Goal: Find specific page/section: Find specific page/section

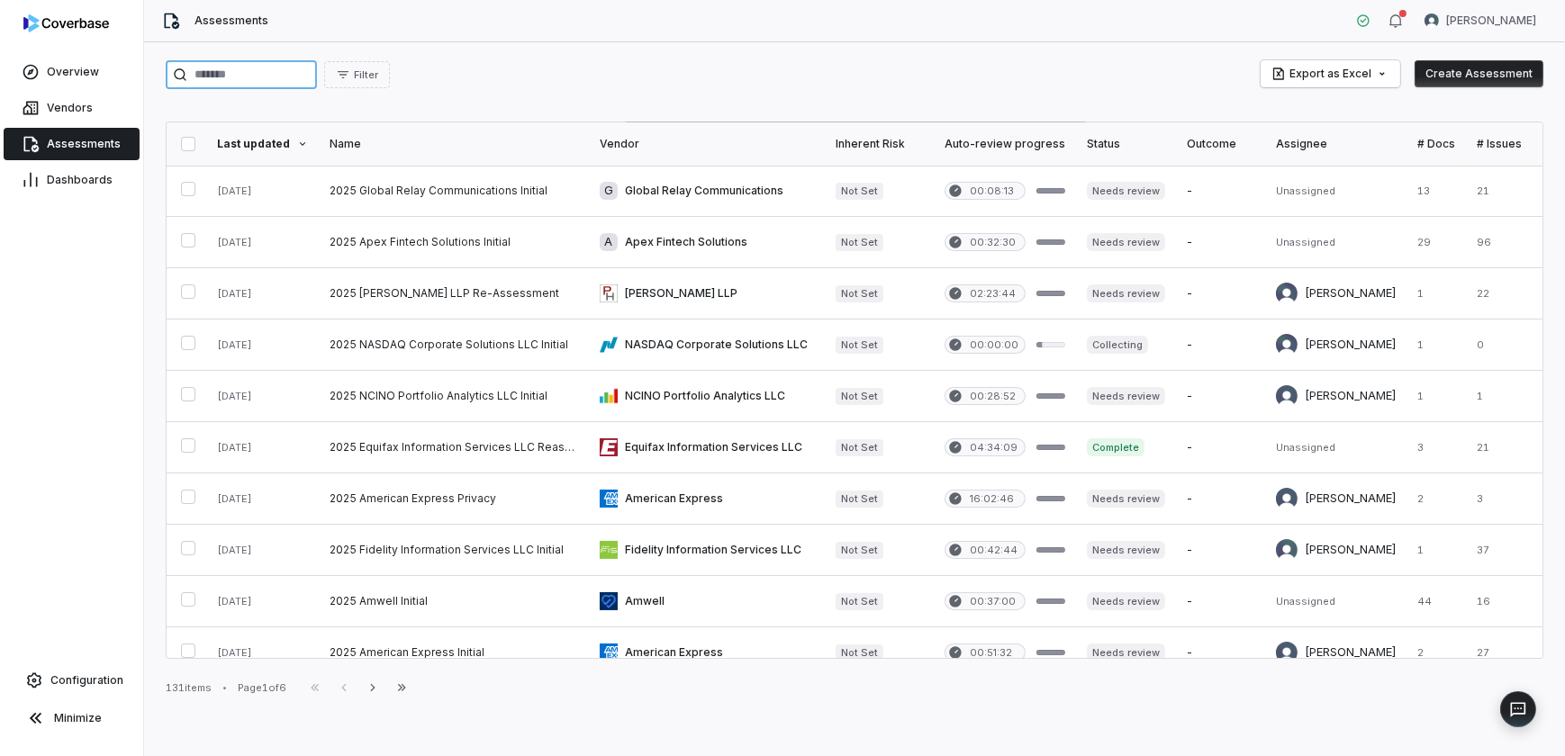
click at [235, 65] on input "search" at bounding box center [241, 74] width 151 height 29
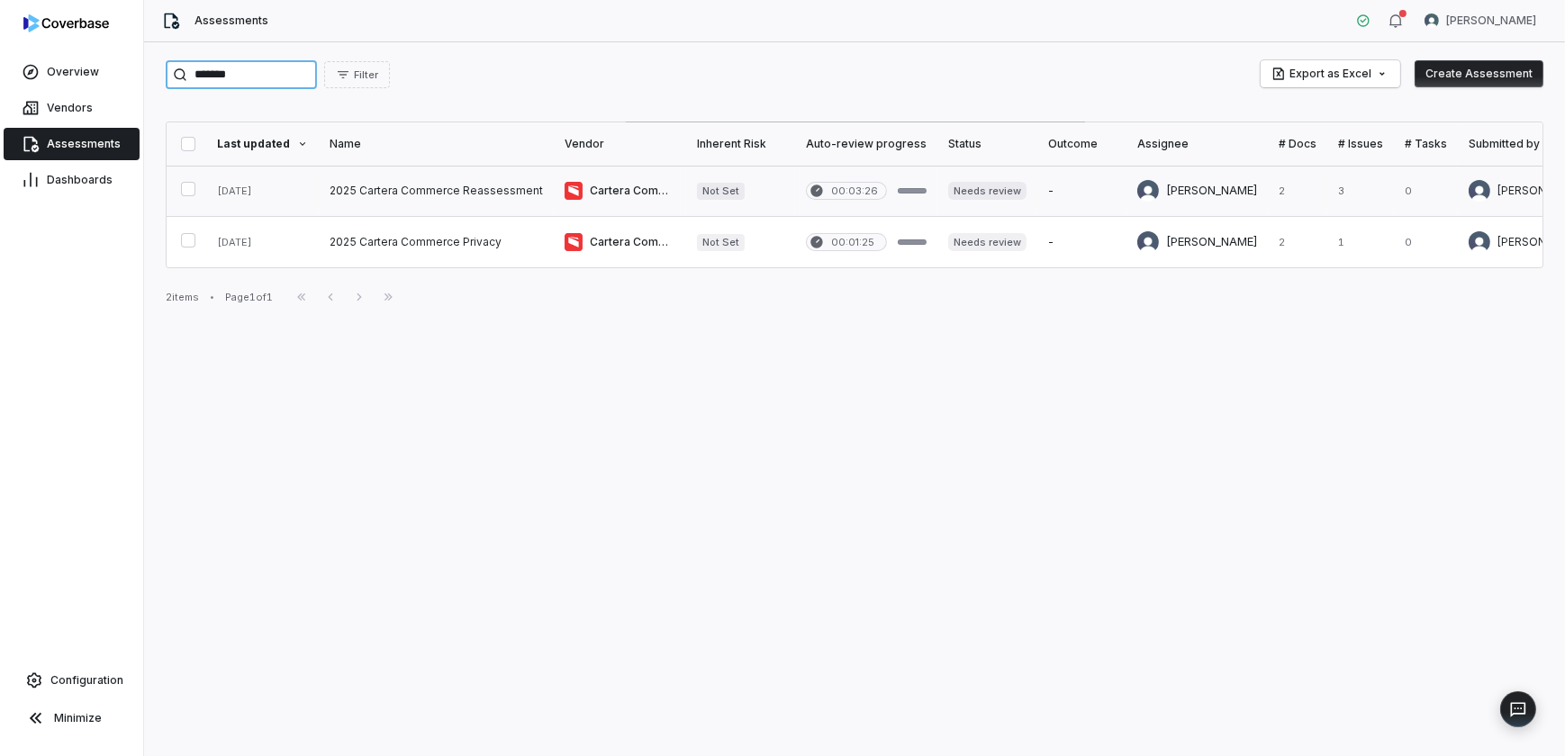
type input "*******"
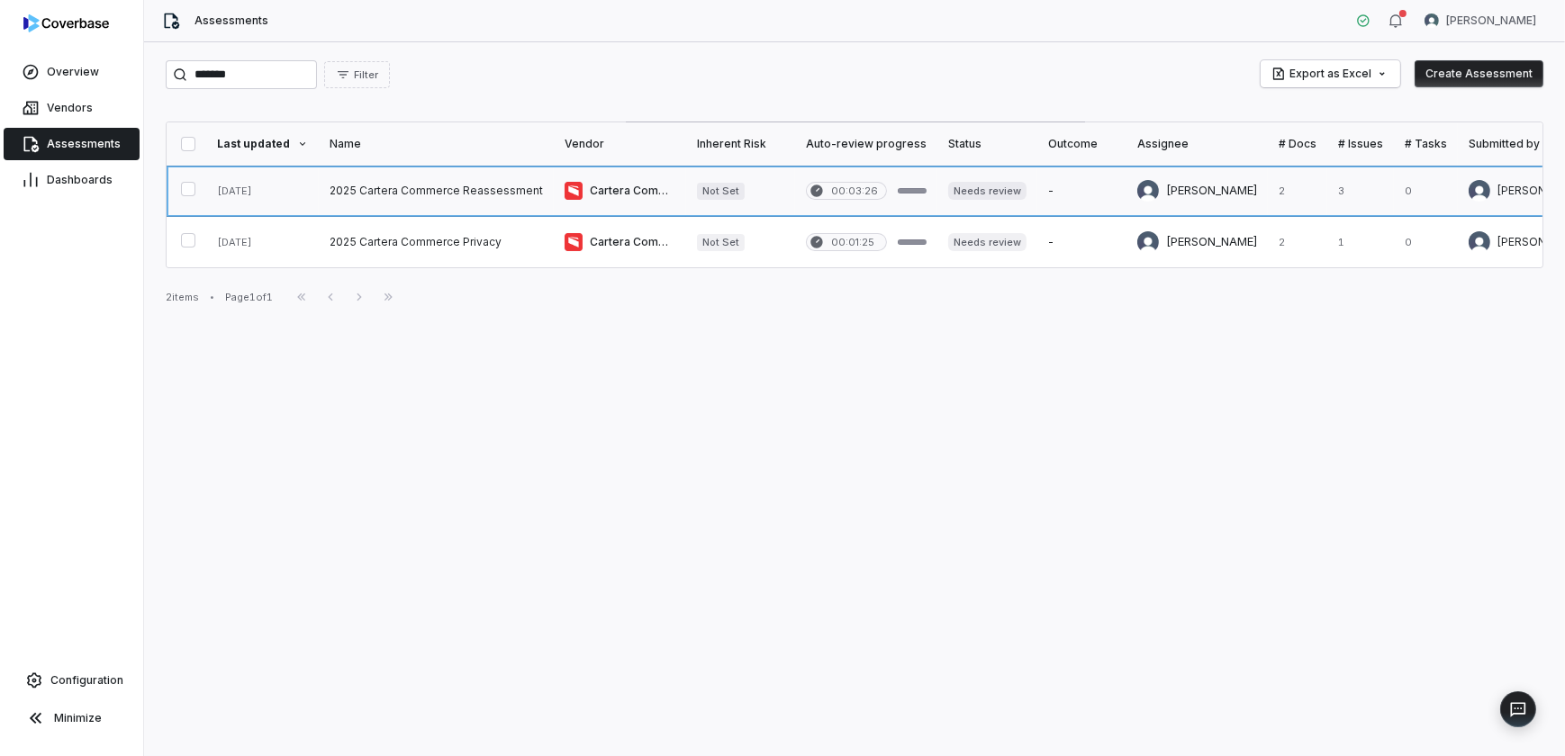
click at [640, 192] on link at bounding box center [620, 191] width 132 height 50
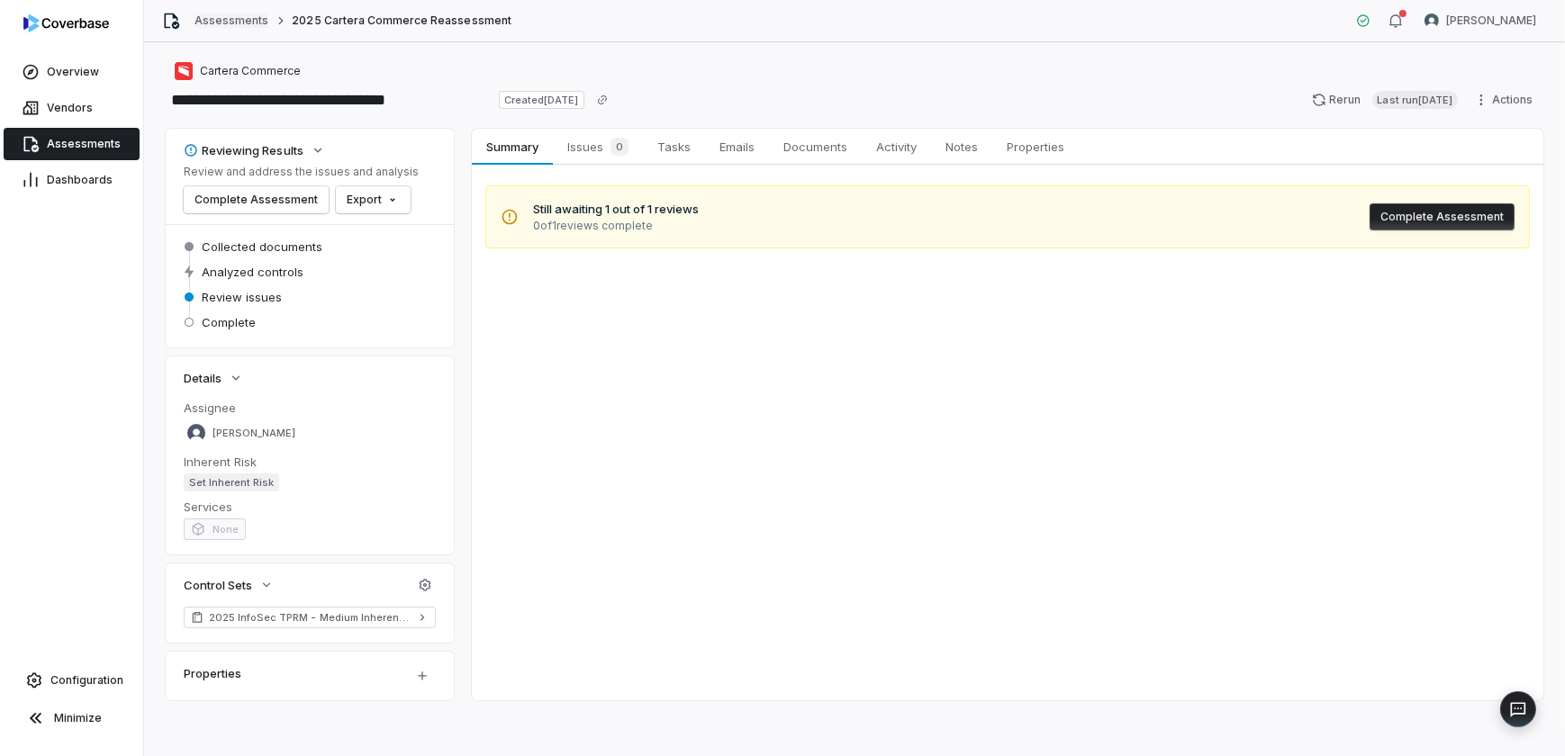
click at [243, 20] on link "Assessments" at bounding box center [231, 21] width 74 height 14
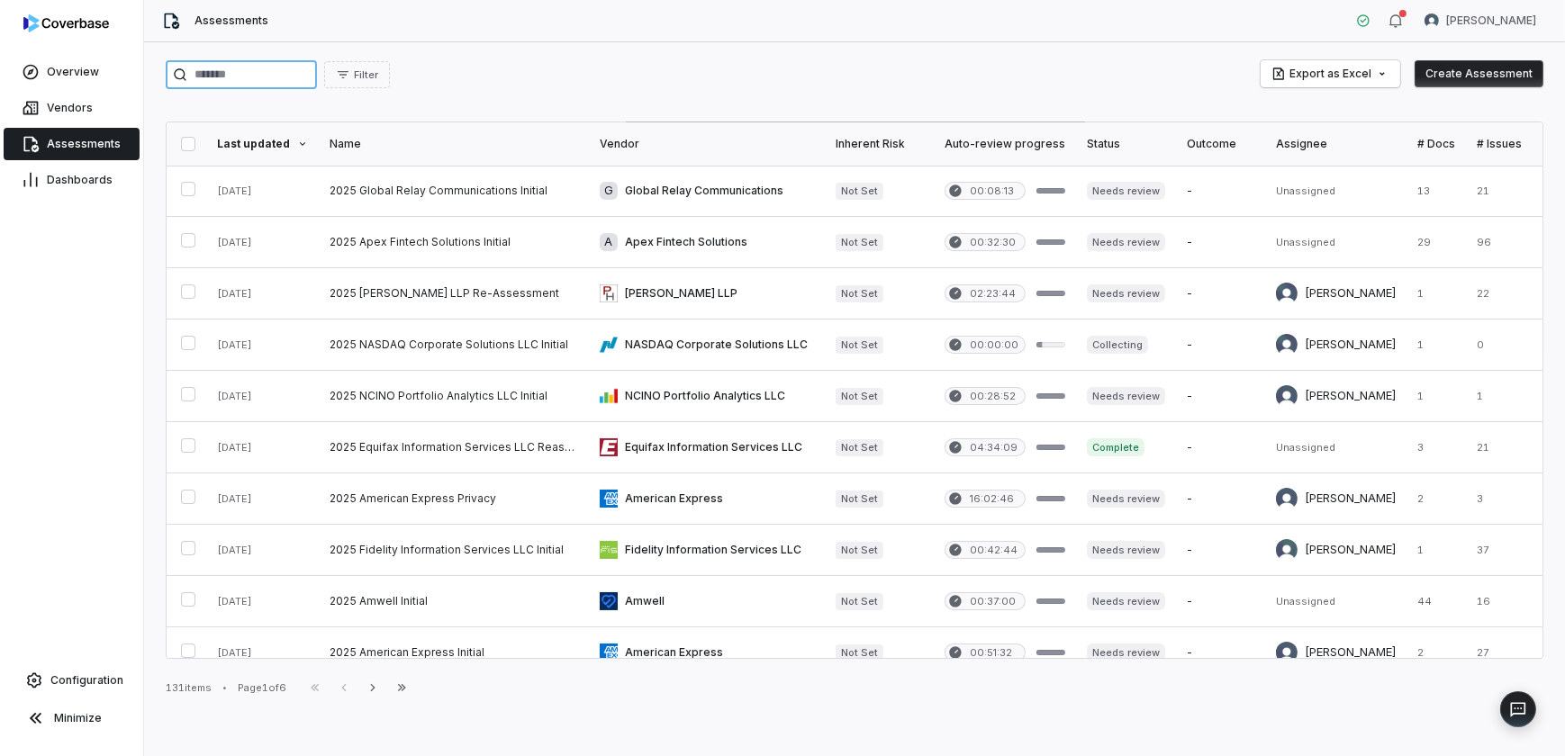
click at [234, 87] on input "search" at bounding box center [241, 74] width 151 height 29
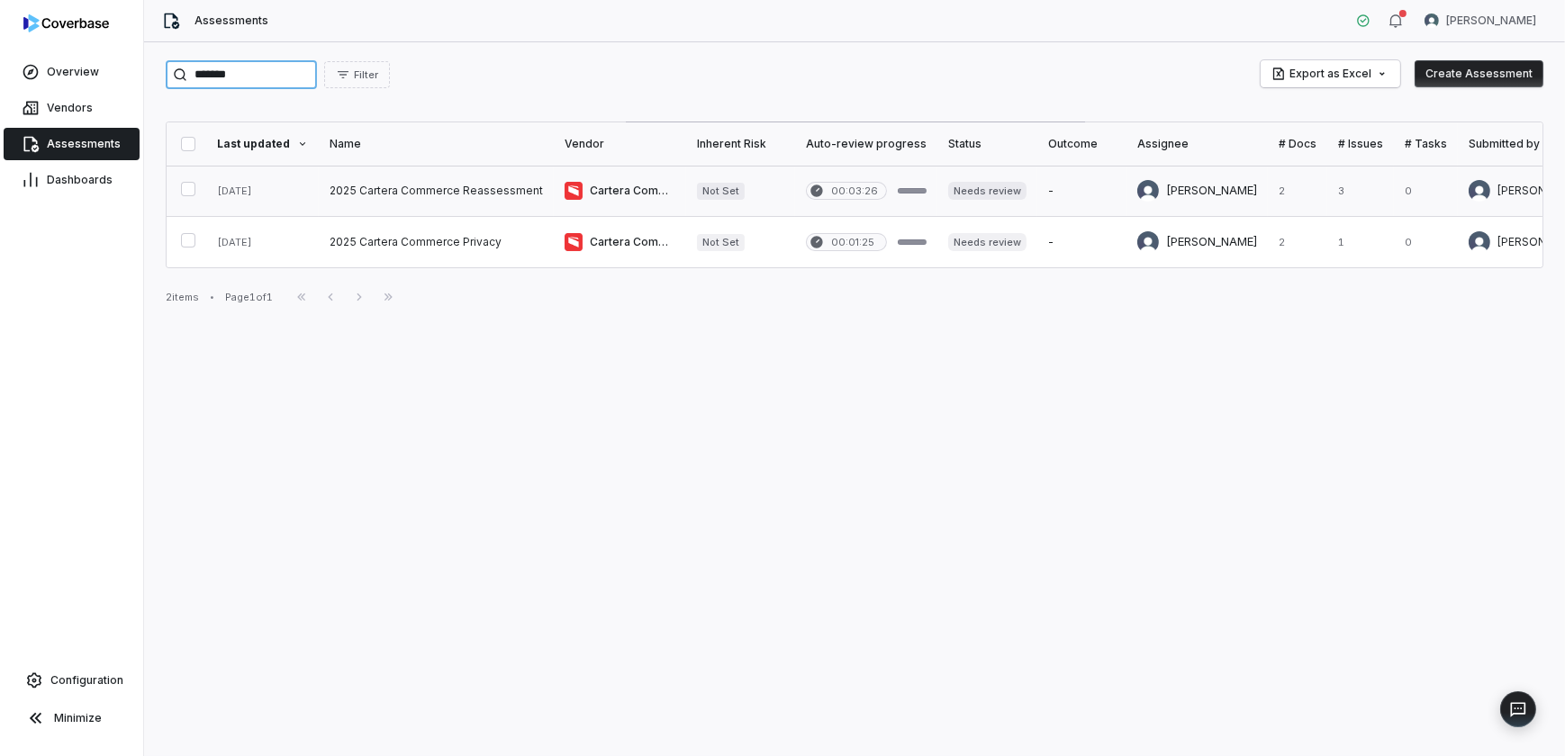
type input "*******"
click at [637, 187] on link at bounding box center [620, 191] width 132 height 50
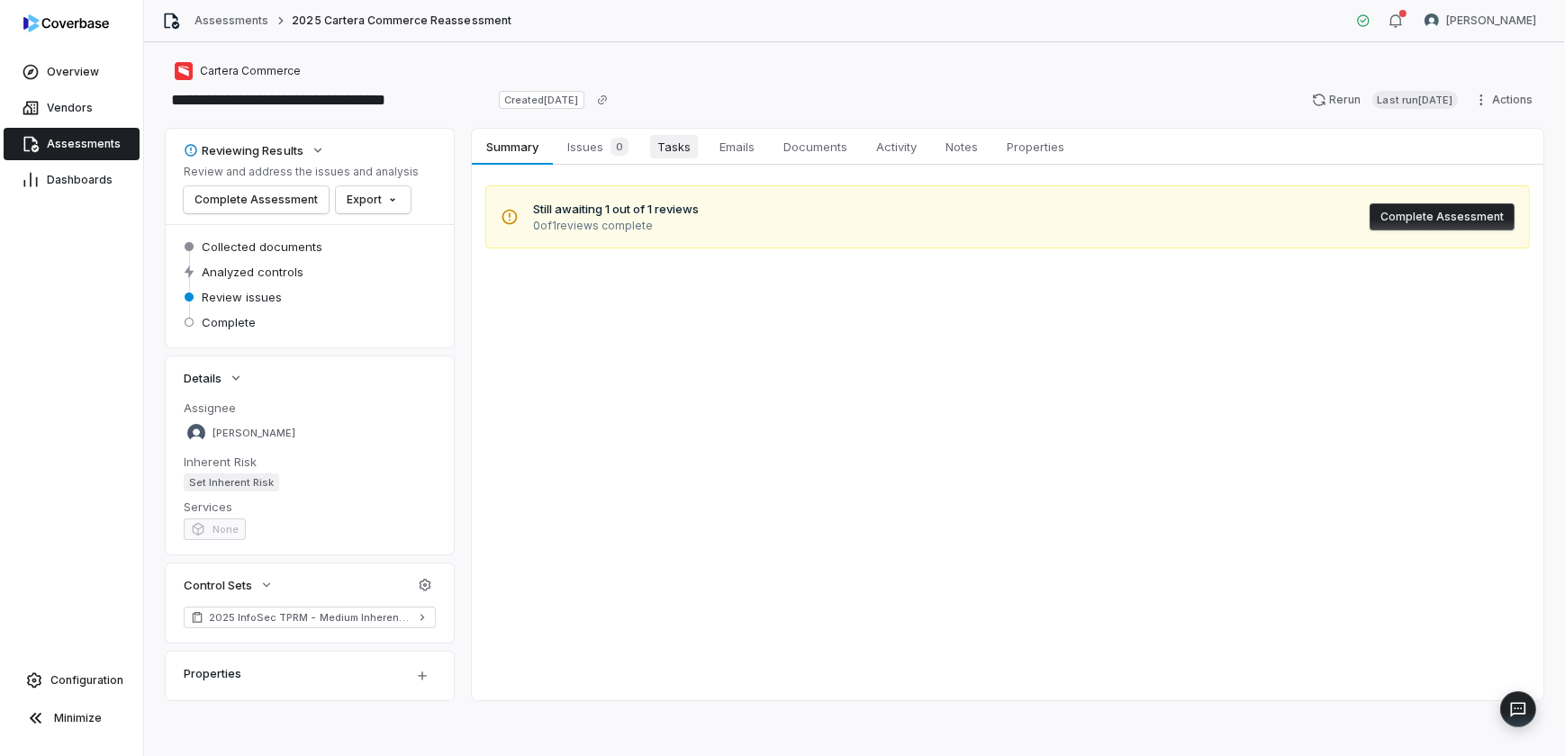
click at [677, 155] on span "Tasks" at bounding box center [674, 146] width 48 height 23
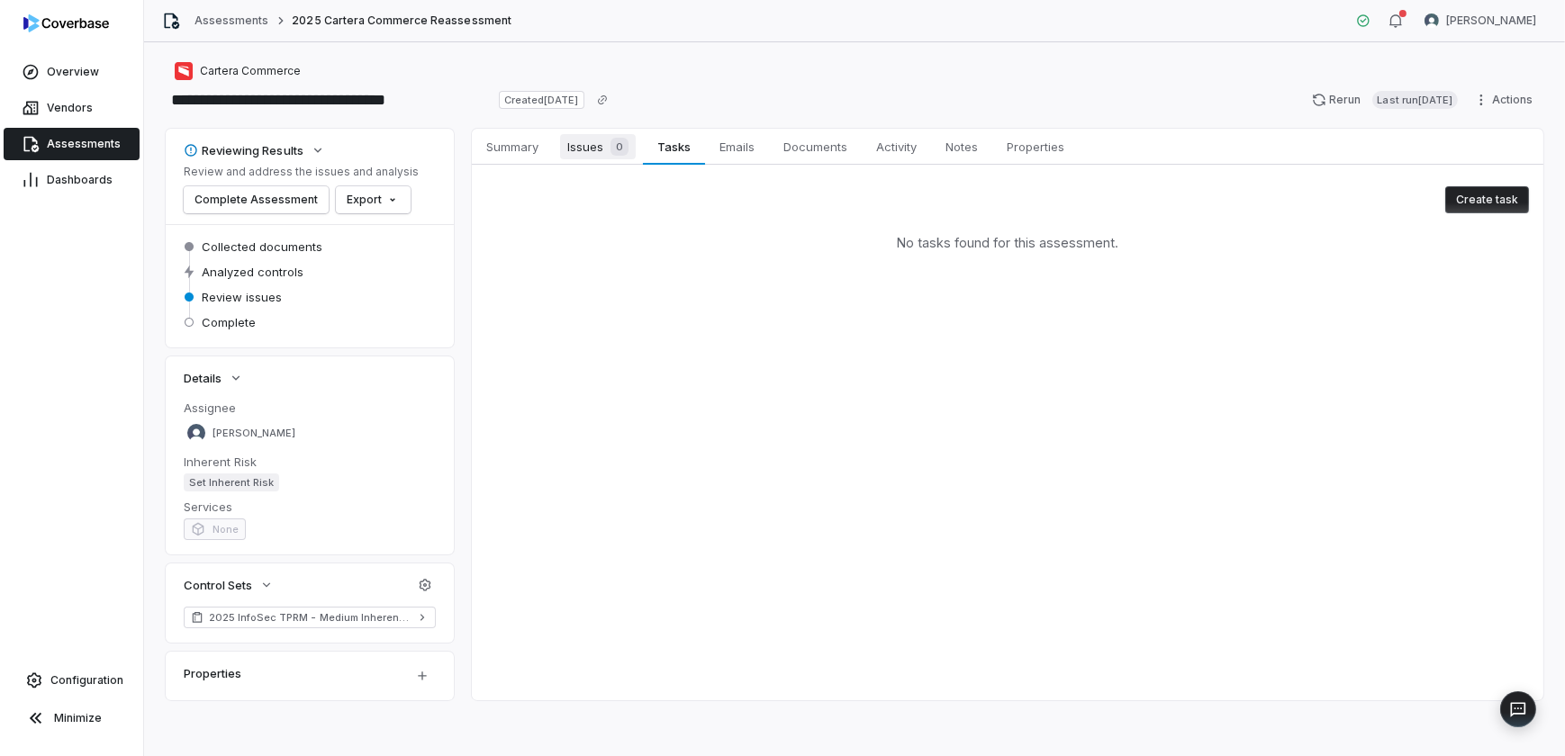
click at [586, 149] on span "Issues 0" at bounding box center [598, 146] width 76 height 25
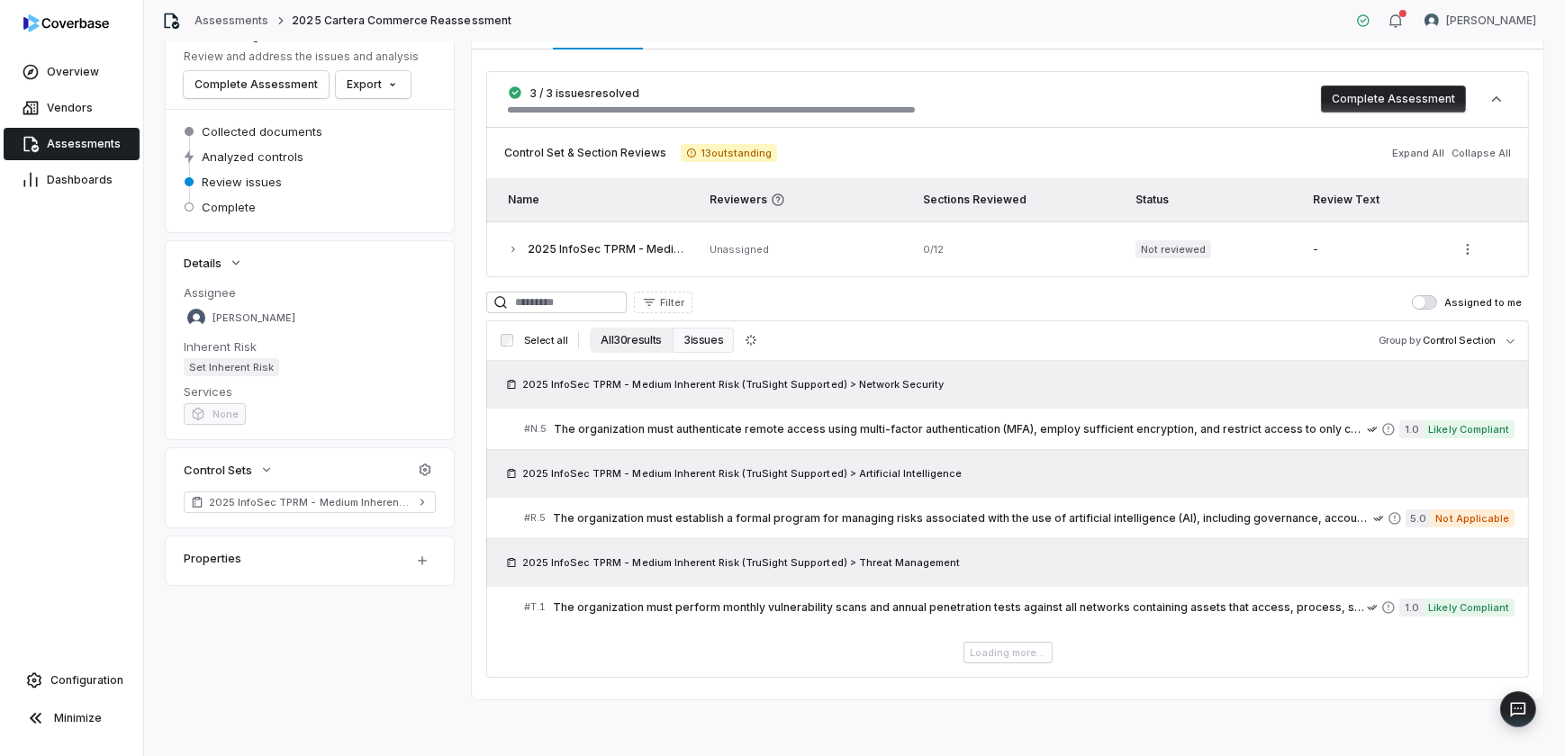
click at [635, 332] on button "All 30 results" at bounding box center [631, 340] width 83 height 25
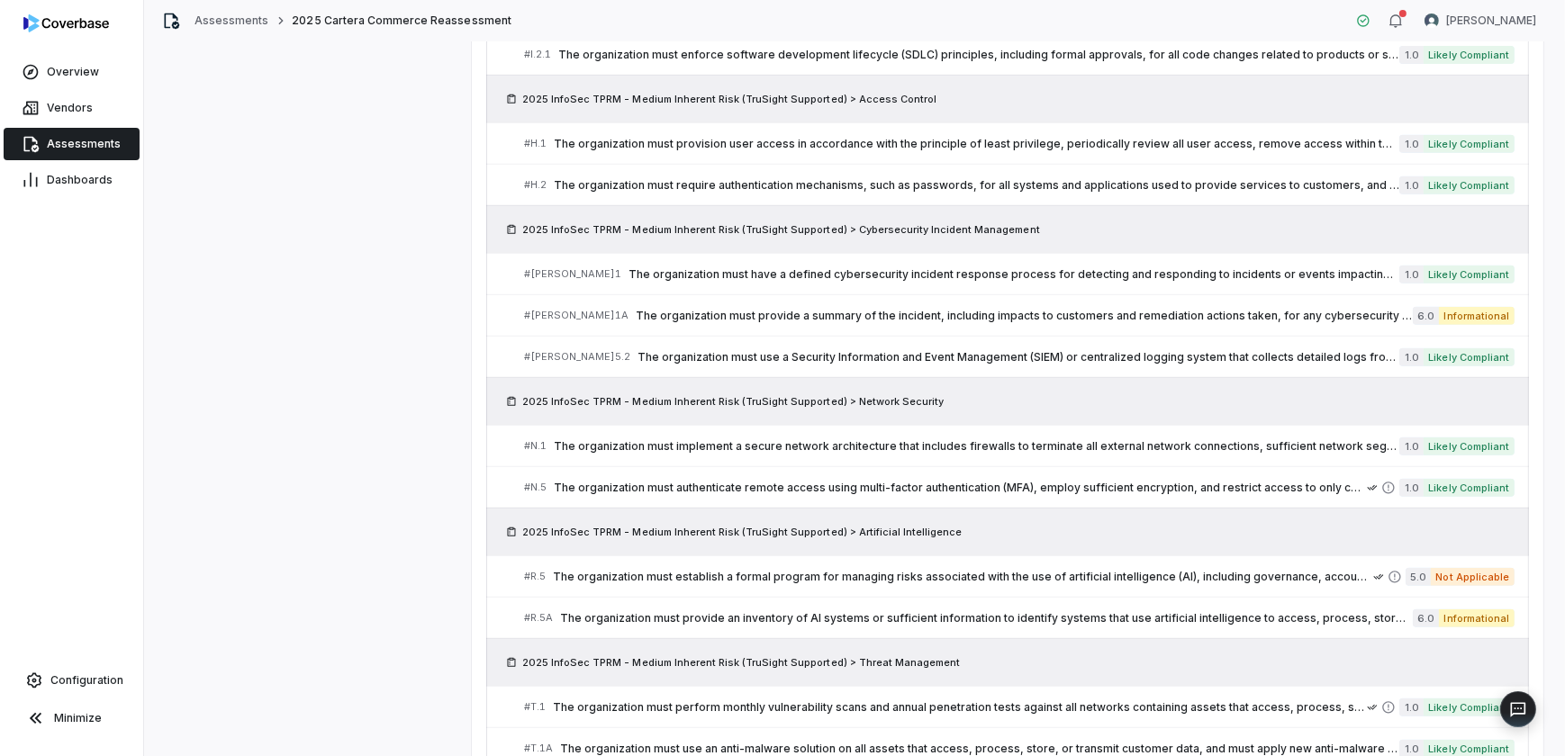
scroll to position [1065, 0]
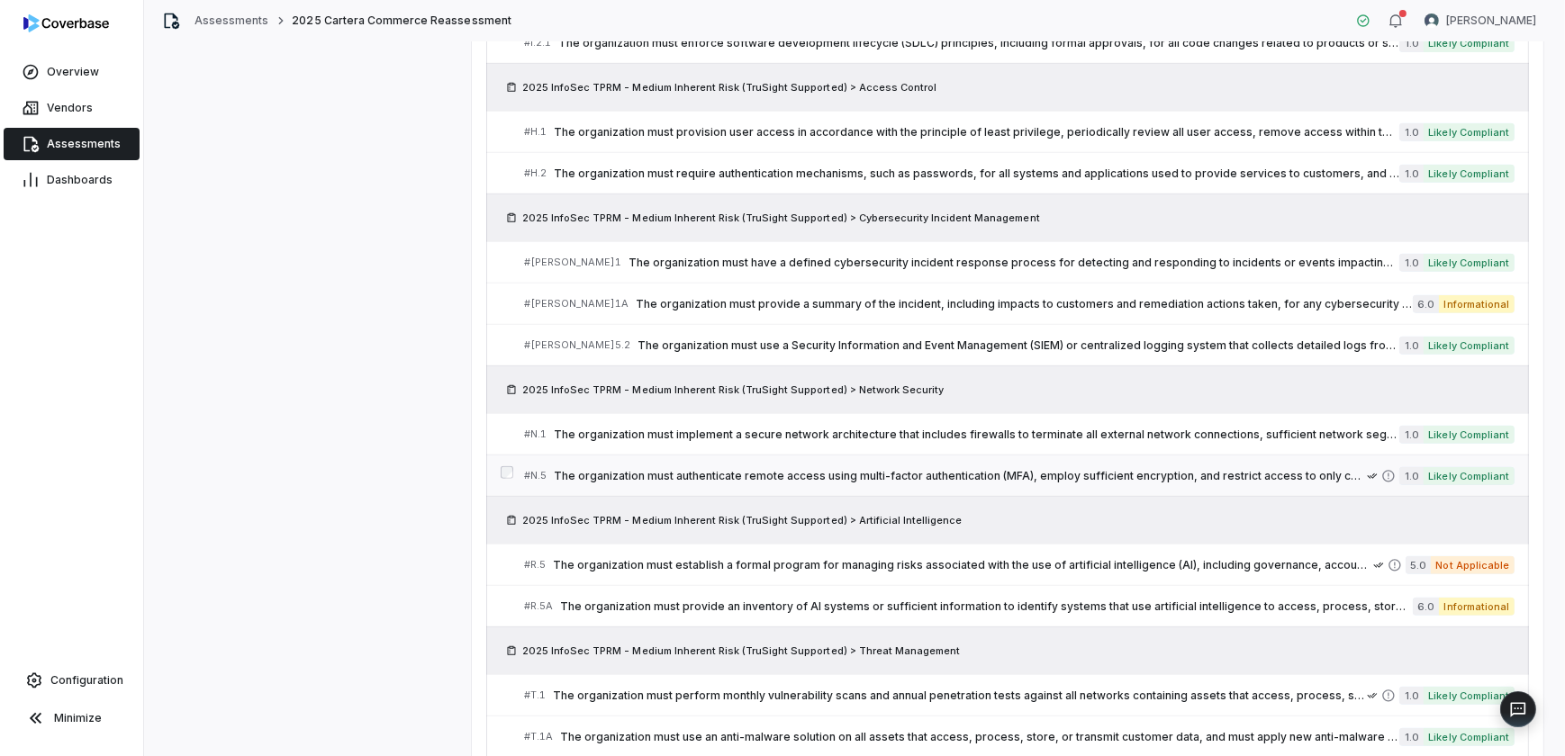
click at [1227, 469] on span "The organization must authenticate remote access using multi-factor authenticat…" at bounding box center [961, 476] width 814 height 14
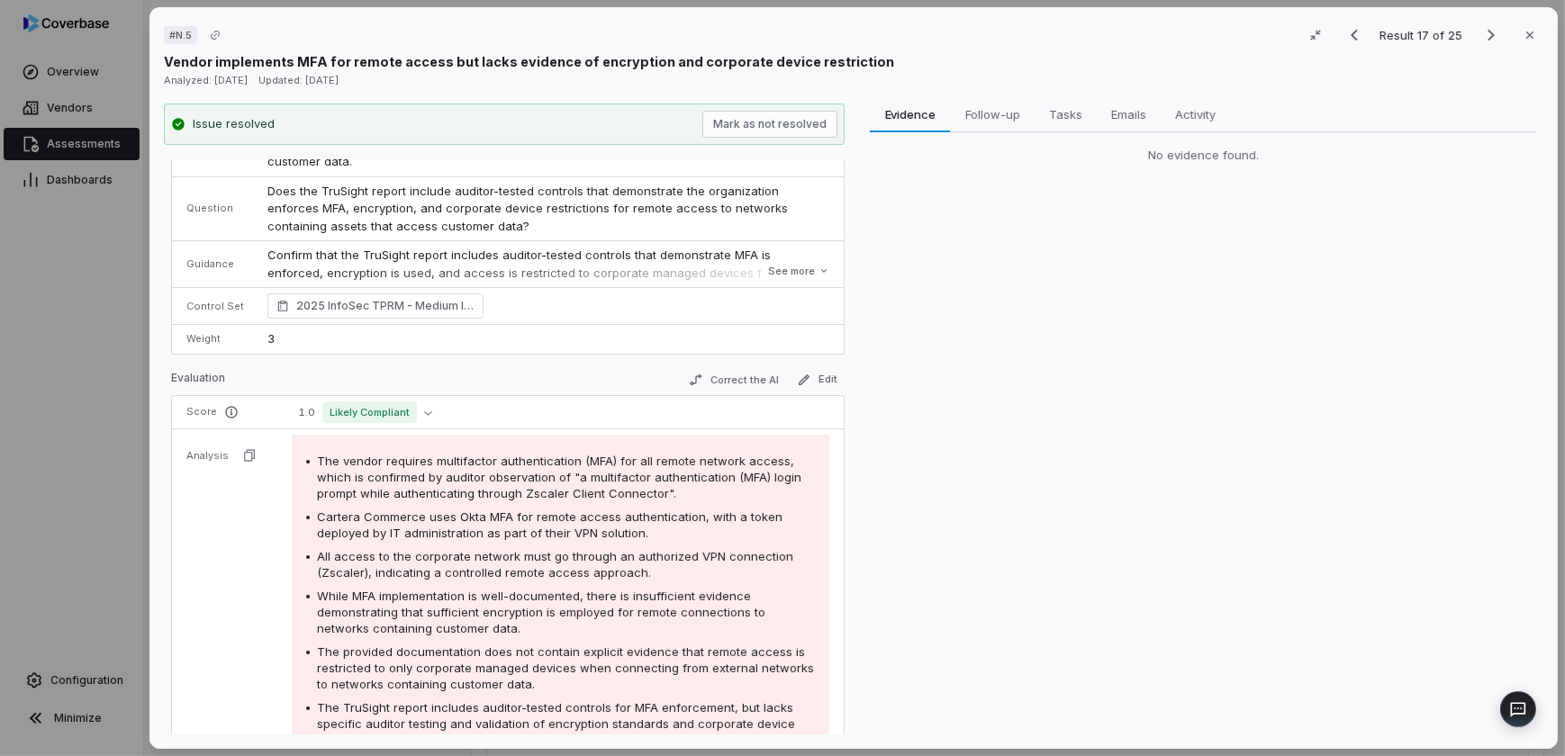
scroll to position [81, 0]
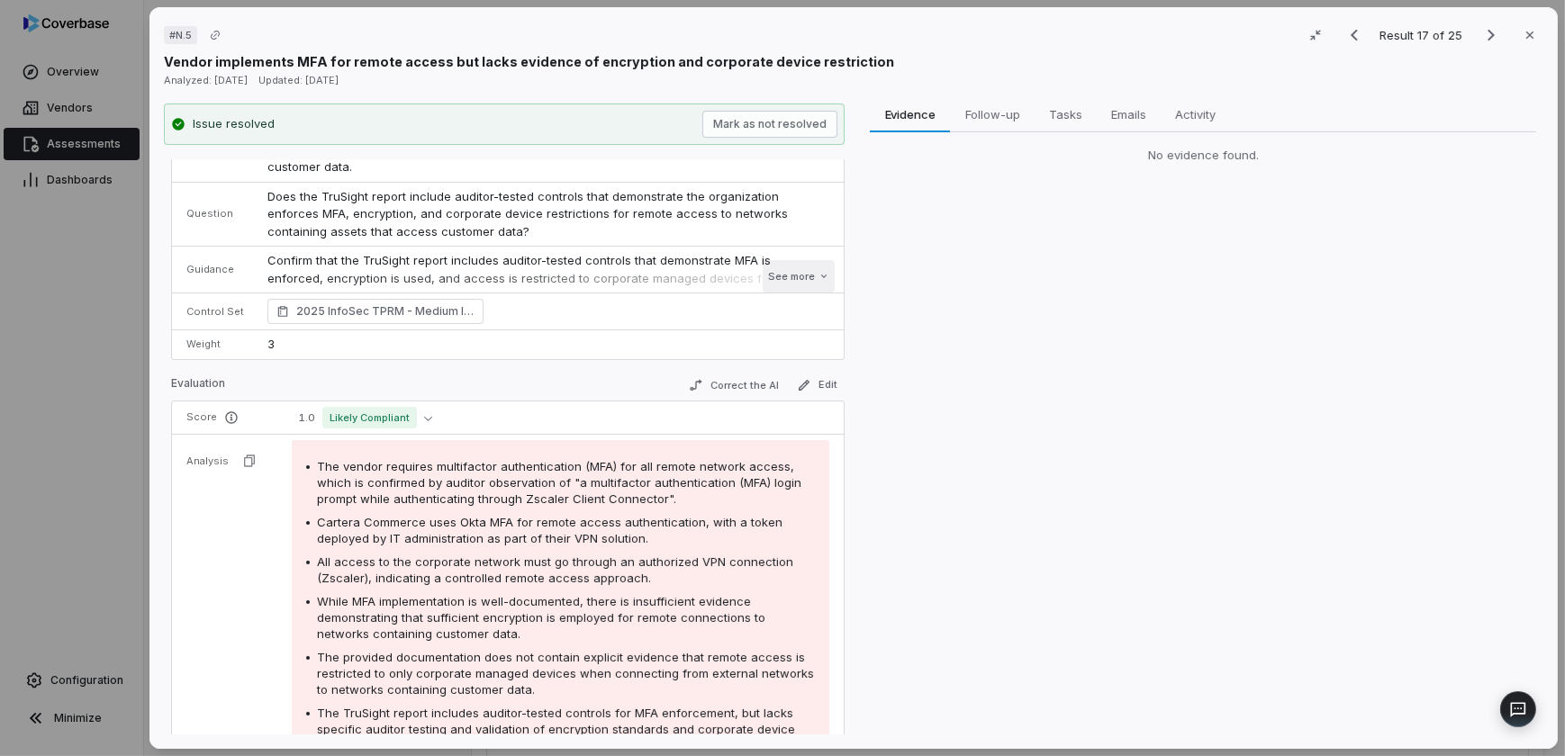
click at [774, 272] on button "See more" at bounding box center [799, 276] width 72 height 32
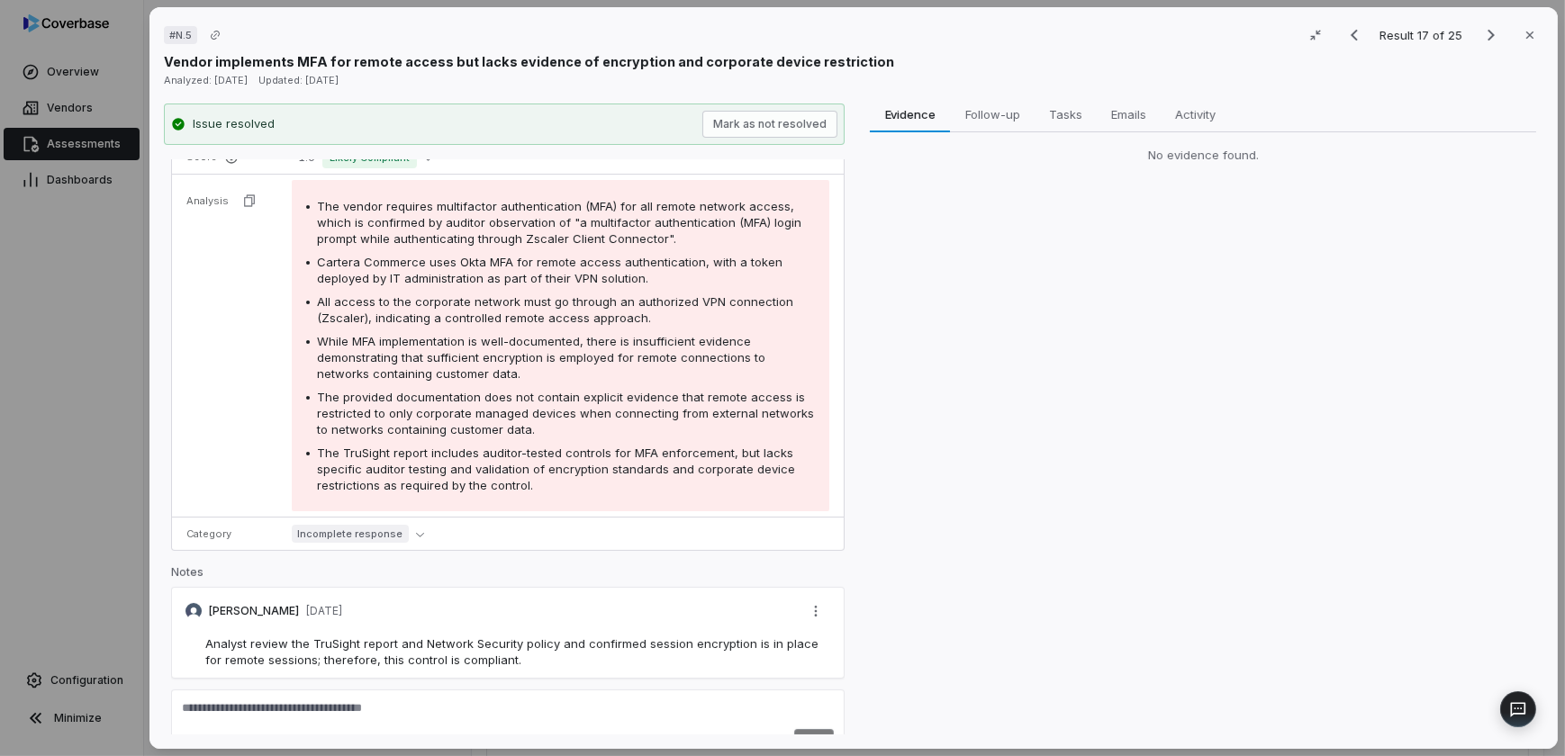
scroll to position [441, 0]
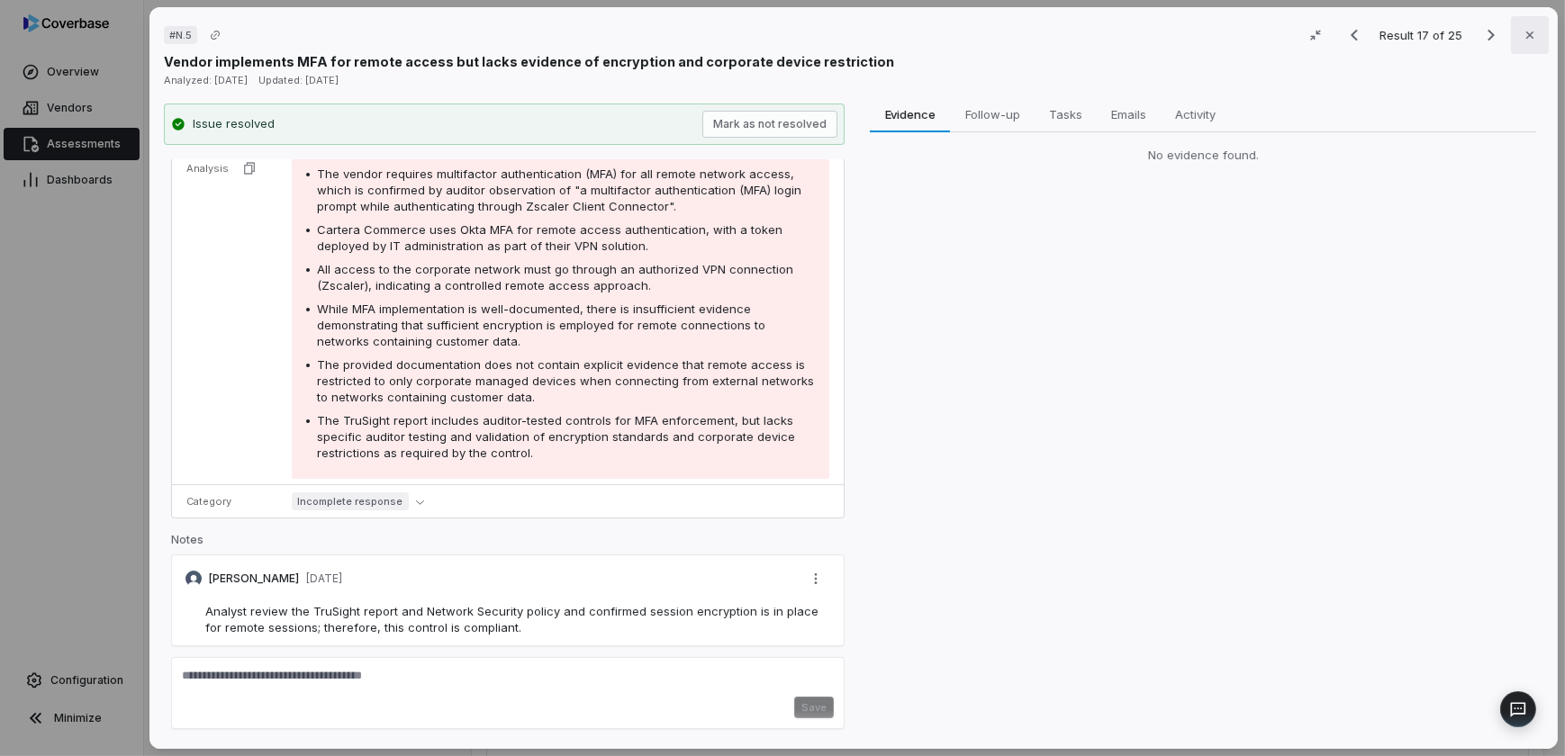
click at [1524, 39] on icon "button" at bounding box center [1529, 35] width 14 height 14
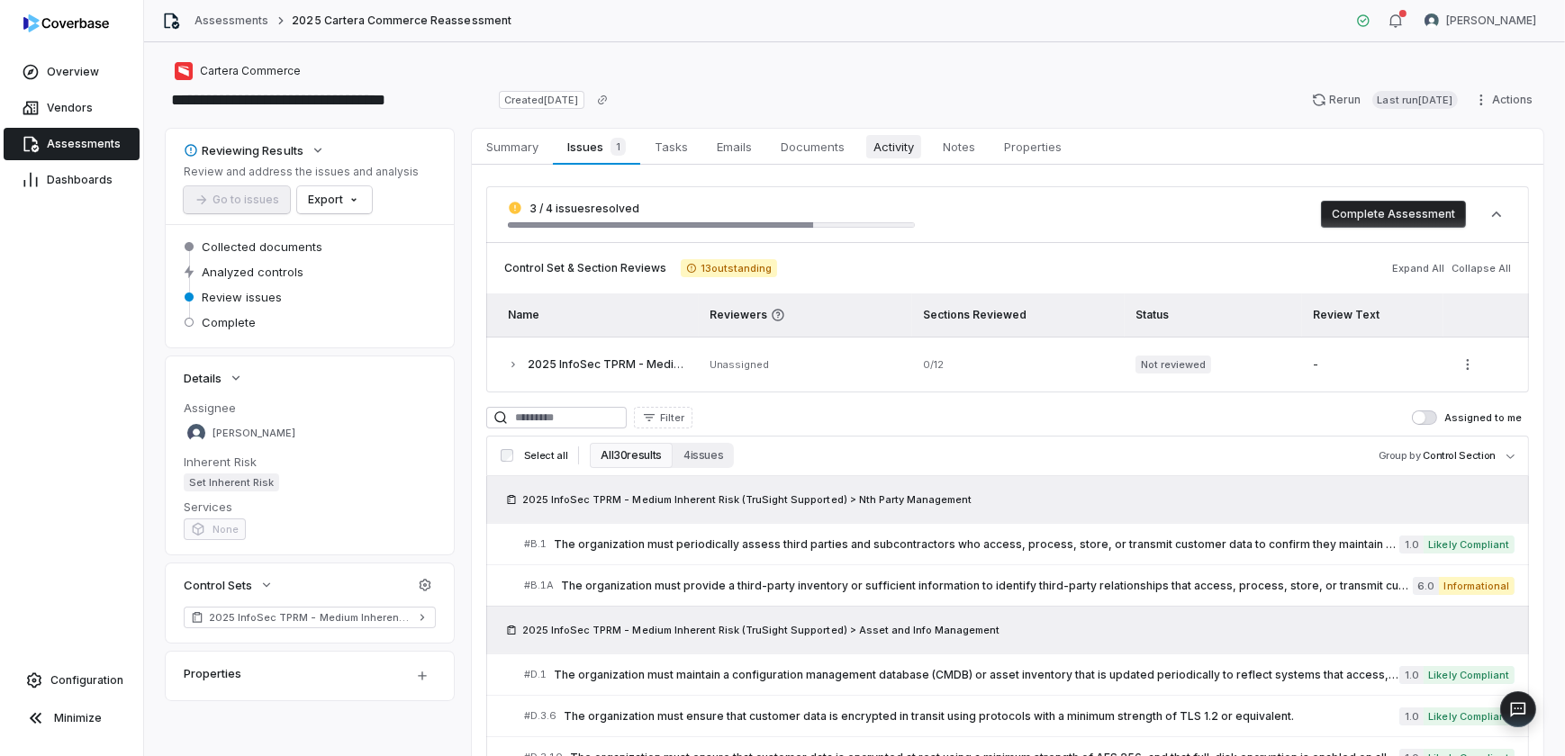
click at [893, 146] on span "Activity" at bounding box center [893, 146] width 55 height 23
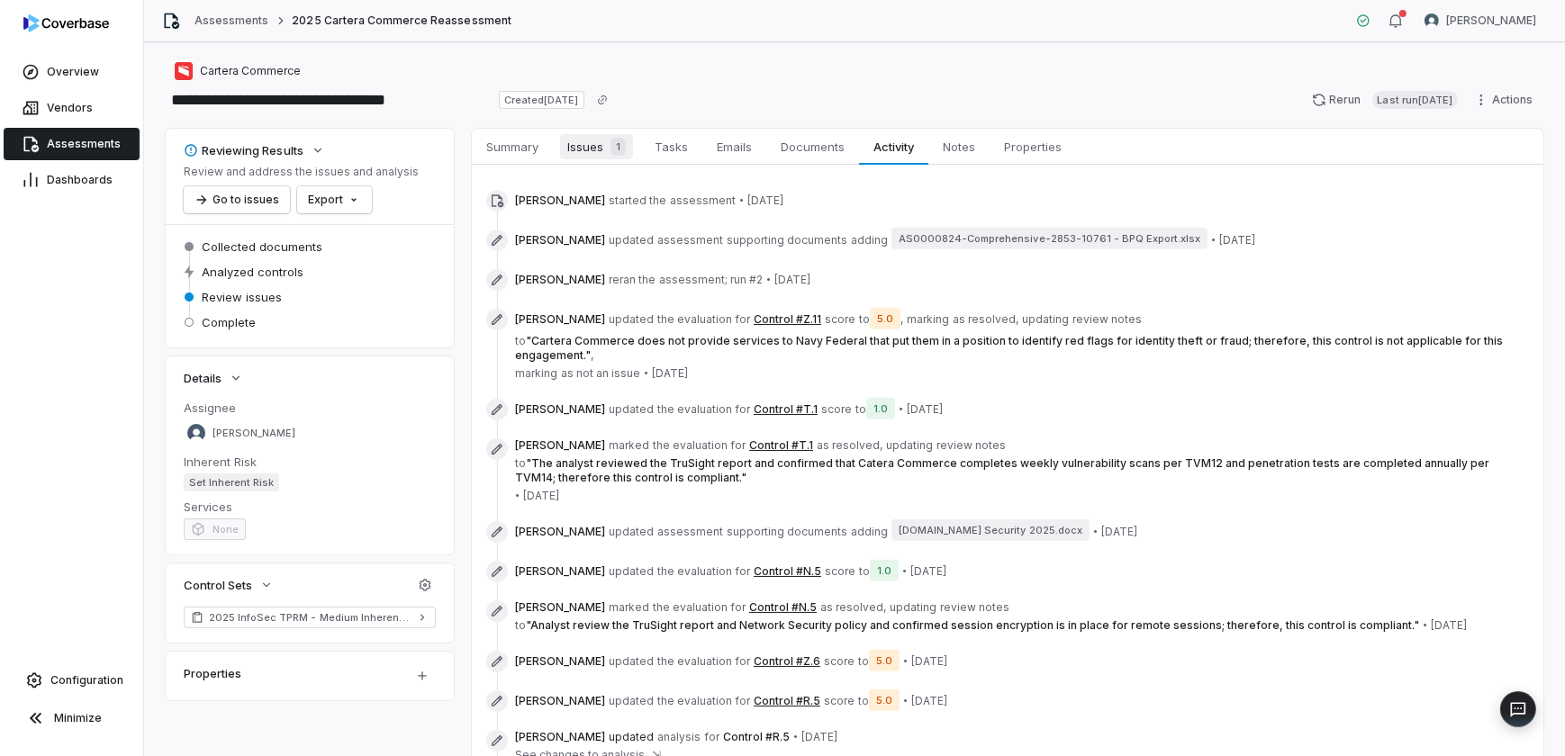
click at [603, 136] on span "Issues 1" at bounding box center [596, 146] width 73 height 25
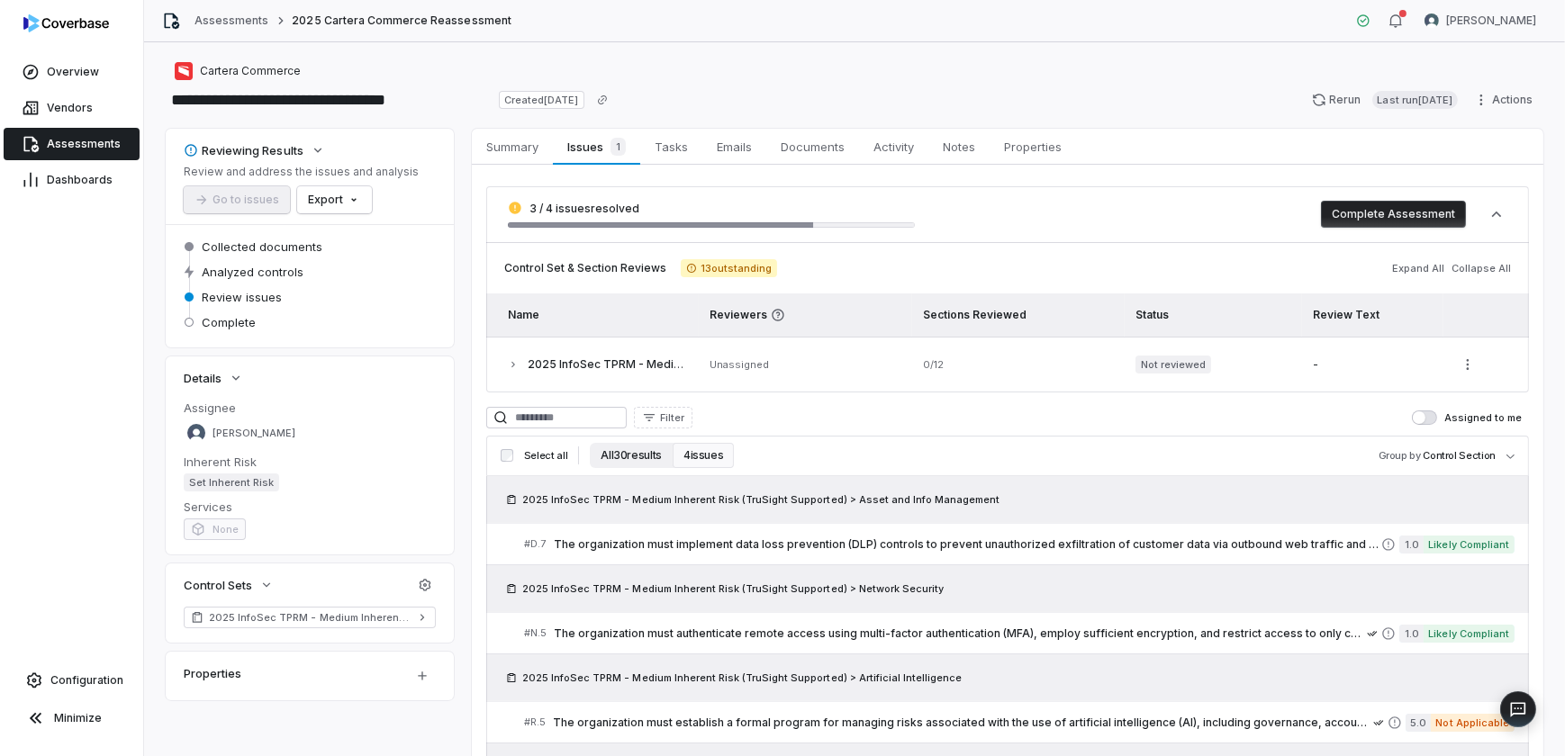
click at [629, 447] on button "All 30 results" at bounding box center [631, 455] width 83 height 25
